Goal: Information Seeking & Learning: Learn about a topic

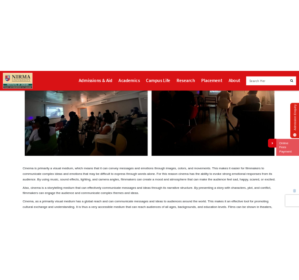
scroll to position [152, 0]
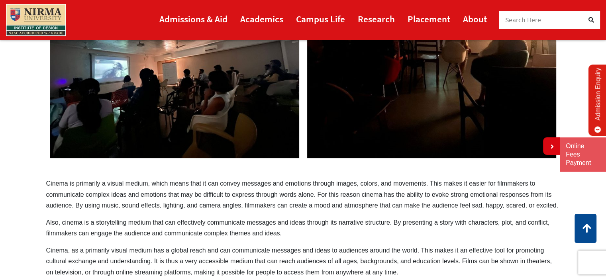
drag, startPoint x: 38, startPoint y: 180, endPoint x: 229, endPoint y: 179, distance: 191.5
click at [229, 179] on section "Cinema – a powerful tool of communication Cinema is primarily a visual medium, …" at bounding box center [303, 108] width 606 height 371
click at [69, 183] on p "Cinema is primarily a visual medium, which means that it can convey messages an…" at bounding box center [303, 194] width 514 height 33
drag, startPoint x: 42, startPoint y: 183, endPoint x: 74, endPoint y: 184, distance: 31.5
click at [74, 184] on div "Cinema – a powerful tool of communication Cinema is primarily a visual medium, …" at bounding box center [302, 108] width 525 height 371
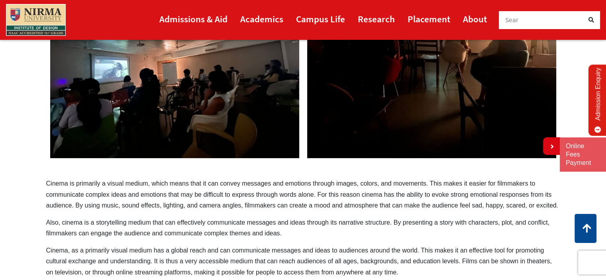
drag, startPoint x: 49, startPoint y: 184, endPoint x: 62, endPoint y: 181, distance: 12.7
click at [66, 181] on p "Cinema is primarily a visual medium, which means that it can convey messages an…" at bounding box center [303, 194] width 514 height 33
click at [56, 181] on p "Cinema is primarily a visual medium, which means that it can convey messages an…" at bounding box center [303, 194] width 514 height 33
drag, startPoint x: 56, startPoint y: 181, endPoint x: 312, endPoint y: 182, distance: 256.4
click at [280, 181] on p "Cinema is primarily a visual medium, which means that it can convey messages an…" at bounding box center [303, 194] width 514 height 33
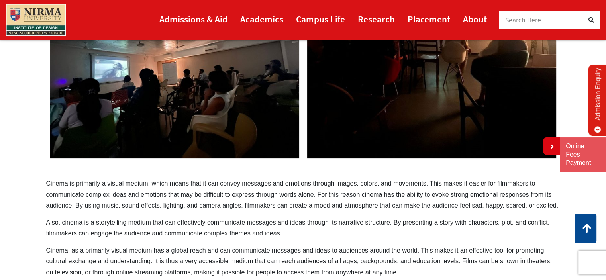
click at [325, 193] on p "Cinema is primarily a visual medium, which means that it can convey messages an…" at bounding box center [303, 194] width 514 height 33
drag, startPoint x: 315, startPoint y: 194, endPoint x: 147, endPoint y: 191, distance: 168.0
click at [148, 191] on p "Cinema is primarily a visual medium, which means that it can convey messages an…" at bounding box center [303, 194] width 514 height 33
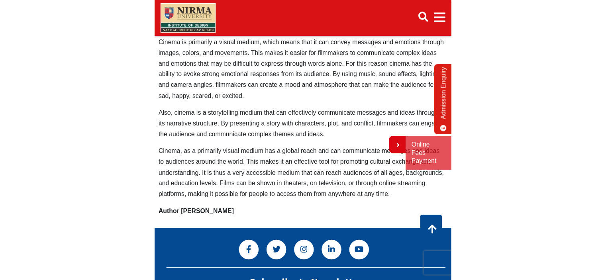
scroll to position [433, 0]
